Goal: Information Seeking & Learning: Learn about a topic

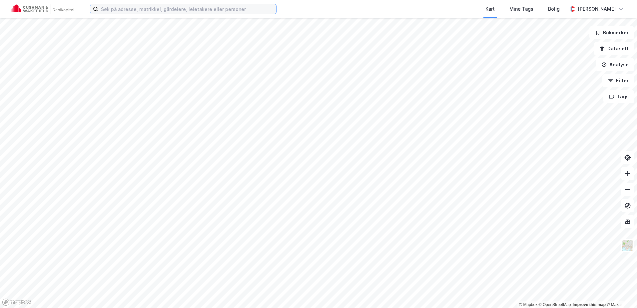
click at [165, 13] on input at bounding box center [187, 9] width 178 height 10
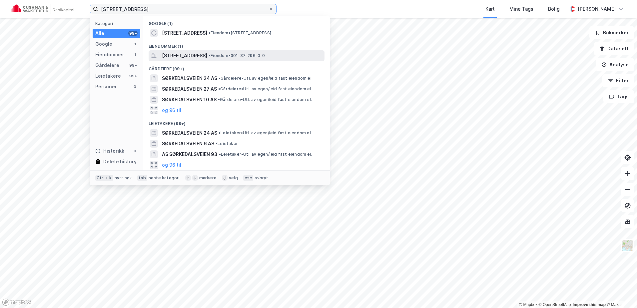
type input "[STREET_ADDRESS]"
click at [207, 59] on span "[STREET_ADDRESS]" at bounding box center [184, 56] width 45 height 8
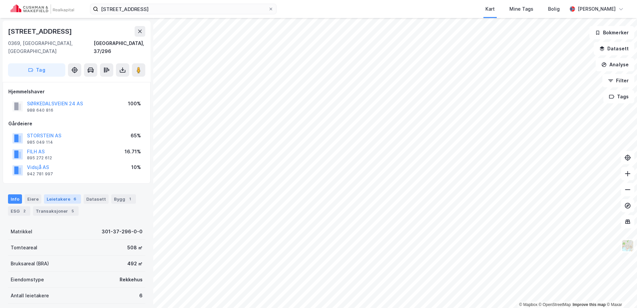
click at [53, 194] on div "Leietakere 6" at bounding box center [62, 198] width 37 height 9
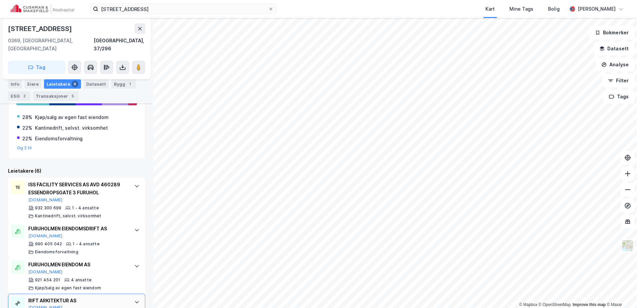
scroll to position [160, 0]
